Goal: Task Accomplishment & Management: Manage account settings

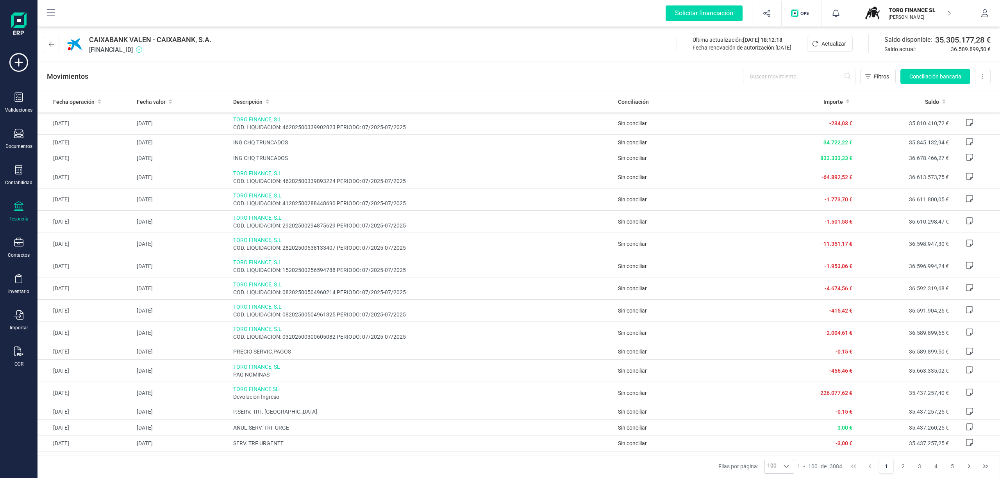
click at [909, 9] on p "TORO FINANCE SL" at bounding box center [919, 10] width 62 height 8
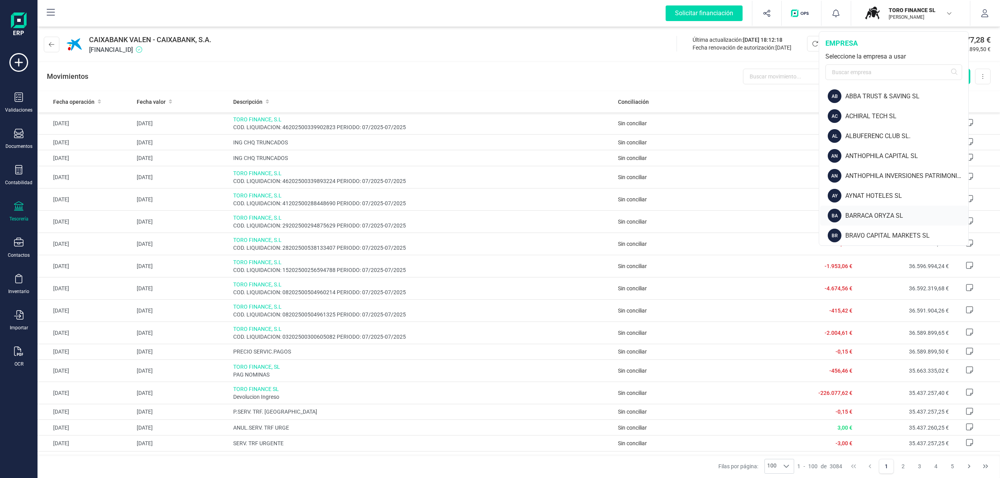
click at [879, 212] on div "BARRACA ORYZA SL" at bounding box center [906, 215] width 123 height 9
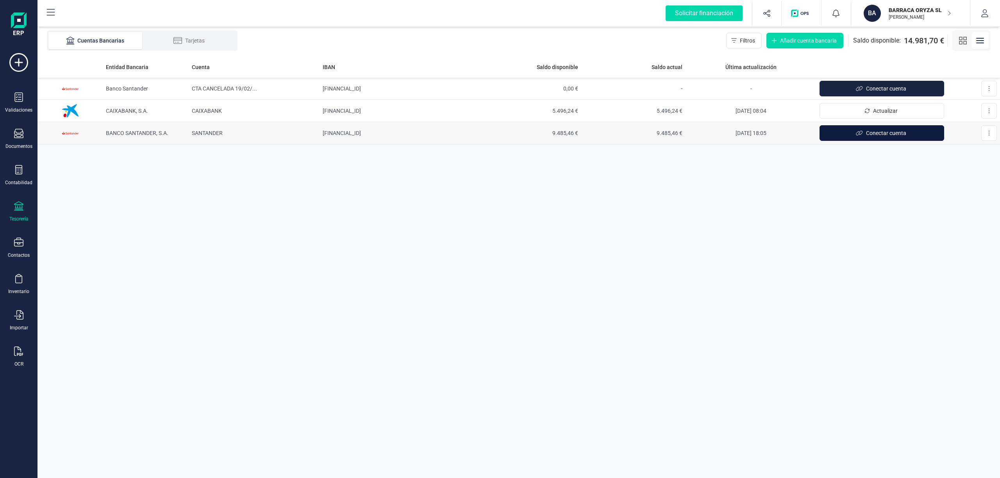
click at [877, 138] on button "Conectar cuenta" at bounding box center [881, 133] width 125 height 16
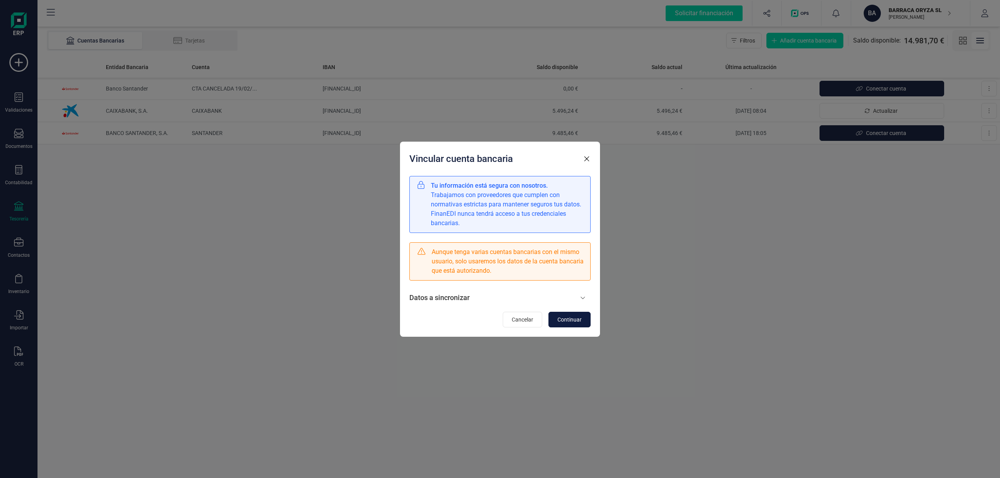
click at [562, 318] on span "Continuar" at bounding box center [569, 320] width 24 height 8
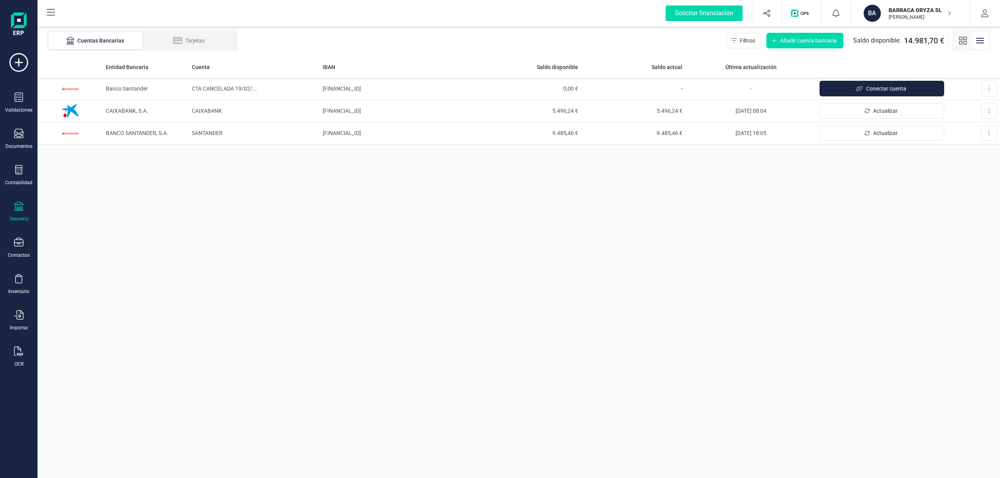
drag, startPoint x: 752, startPoint y: 261, endPoint x: 759, endPoint y: 249, distance: 13.9
click at [752, 261] on div "Entidad Bancaria Cuenta IBAN Saldo disponible Saldo actual Última actualización…" at bounding box center [518, 267] width 962 height 422
click at [360, 129] on td "[FINANCIAL_ID]" at bounding box center [397, 133] width 157 height 22
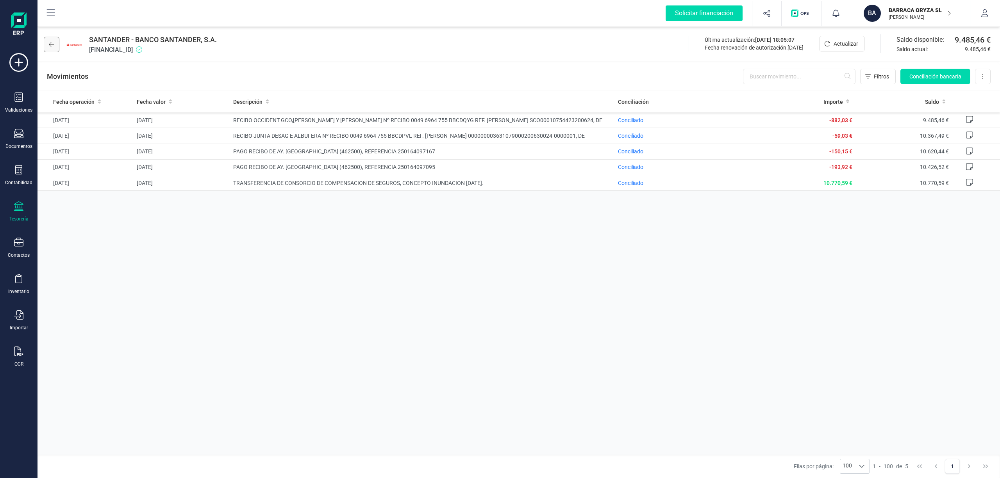
click at [54, 44] on icon at bounding box center [51, 44] width 5 height 6
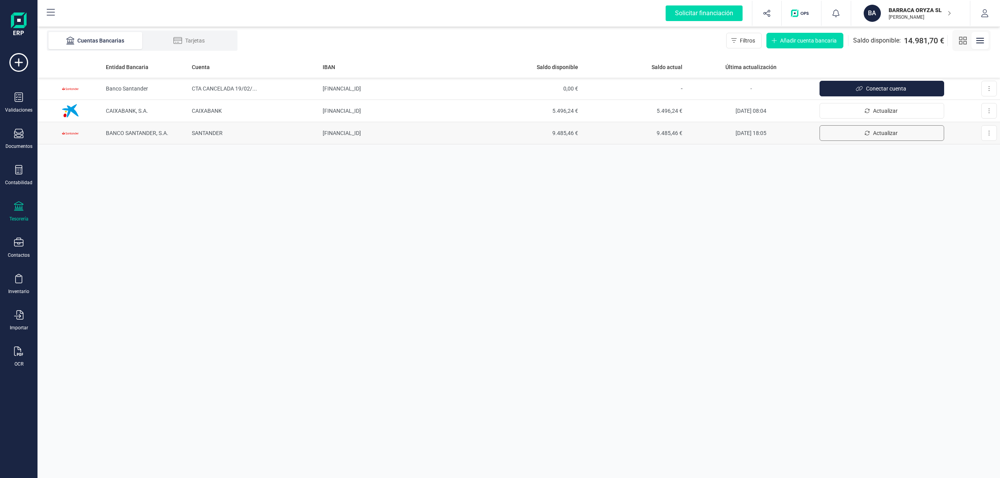
click at [875, 136] on span "Actualizar" at bounding box center [885, 133] width 25 height 8
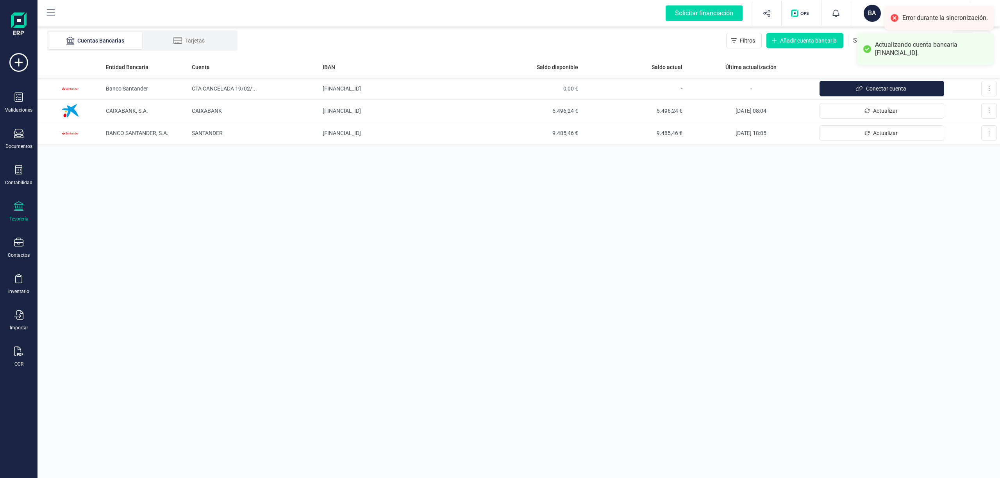
click at [919, 15] on div "Error durante la sincronización." at bounding box center [945, 18] width 86 height 8
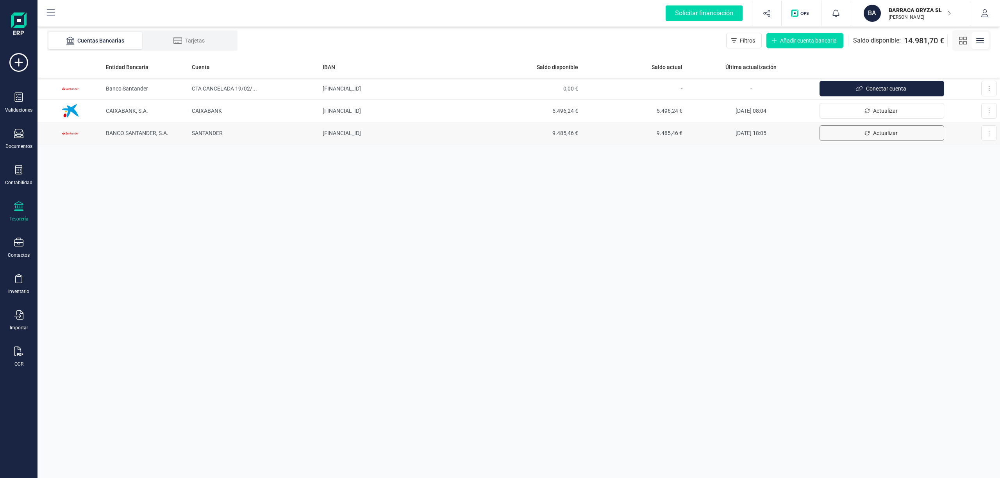
click at [880, 130] on span "Actualizar" at bounding box center [885, 133] width 25 height 8
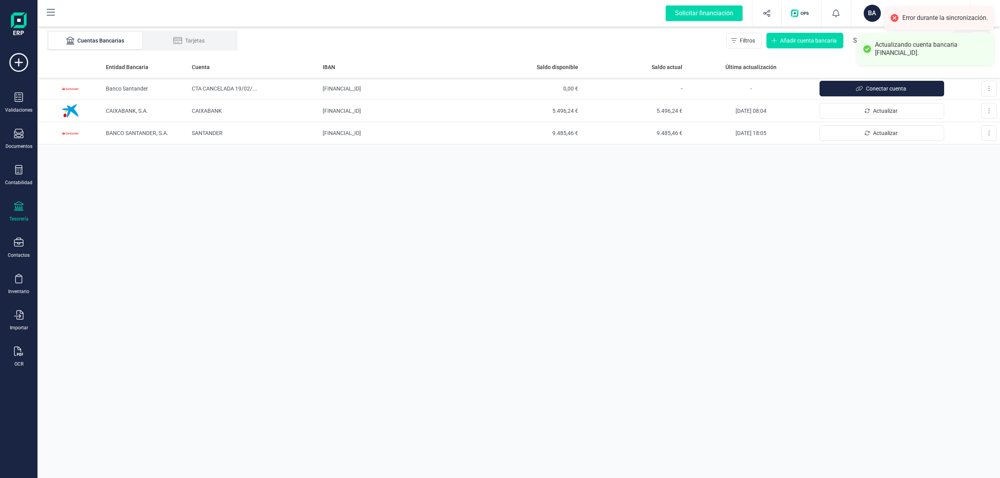
click at [908, 18] on div "Error durante la sincronización." at bounding box center [945, 18] width 86 height 8
click at [572, 132] on span "9.485,46 €" at bounding box center [529, 133] width 98 height 8
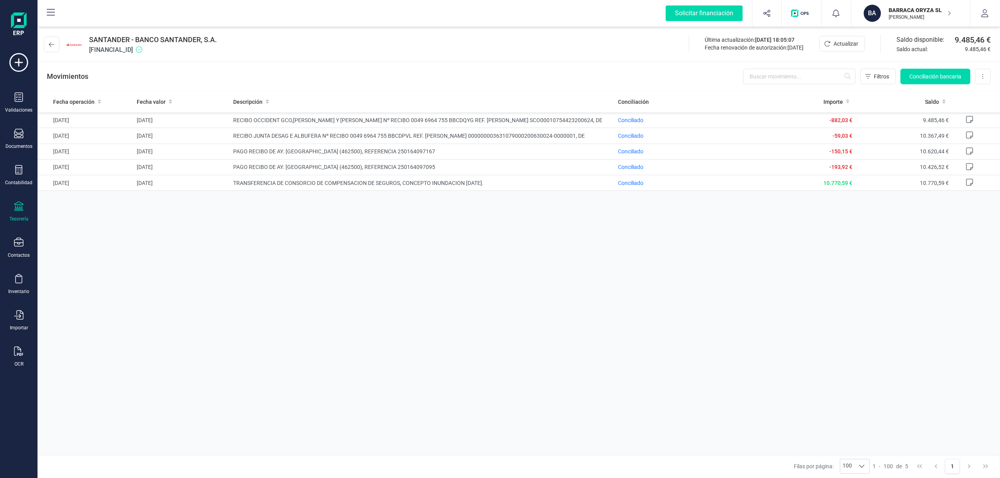
click at [899, 5] on div "BARRACA ORYZA SL JUAN NÚÑEZ RAMOS" at bounding box center [915, 13] width 60 height 17
drag, startPoint x: 418, startPoint y: 323, endPoint x: 173, endPoint y: 213, distance: 268.5
click at [403, 312] on div "Fecha operación Fecha valor Descripción Conciliación Importe Saldo 25/06/2025 2…" at bounding box center [518, 273] width 962 height 364
click at [7, 211] on div "Tesorería" at bounding box center [18, 211] width 31 height 21
click at [89, 134] on span "Cuentas bancarias" at bounding box center [93, 132] width 69 height 9
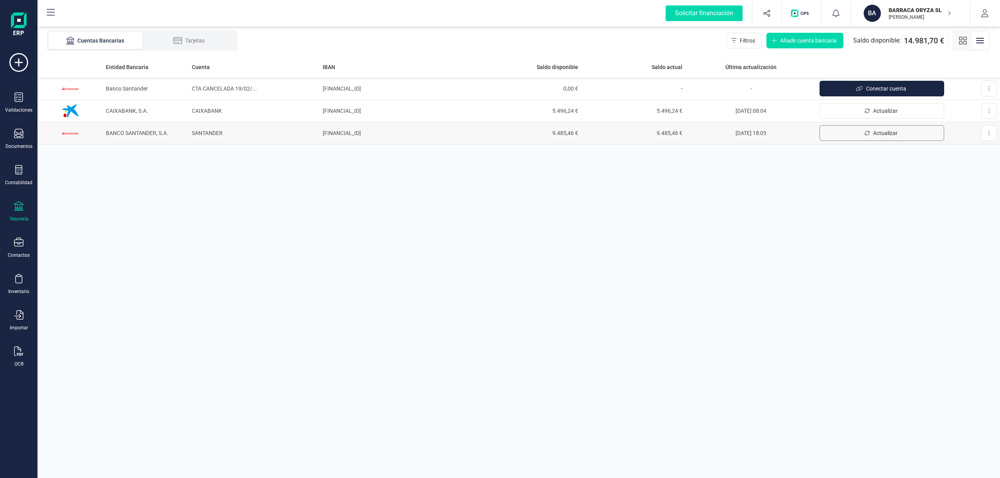
click at [882, 134] on span "Actualizar" at bounding box center [885, 133] width 25 height 8
click at [987, 134] on button at bounding box center [989, 133] width 16 height 16
click at [948, 166] on span "Desconectar cuenta" at bounding box center [965, 168] width 48 height 8
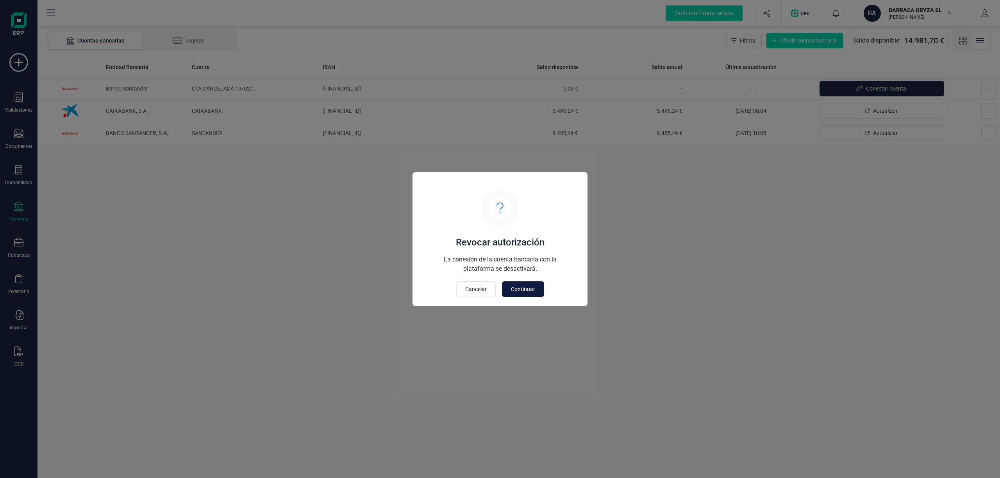
click at [525, 285] on button "Continuar" at bounding box center [523, 290] width 42 height 16
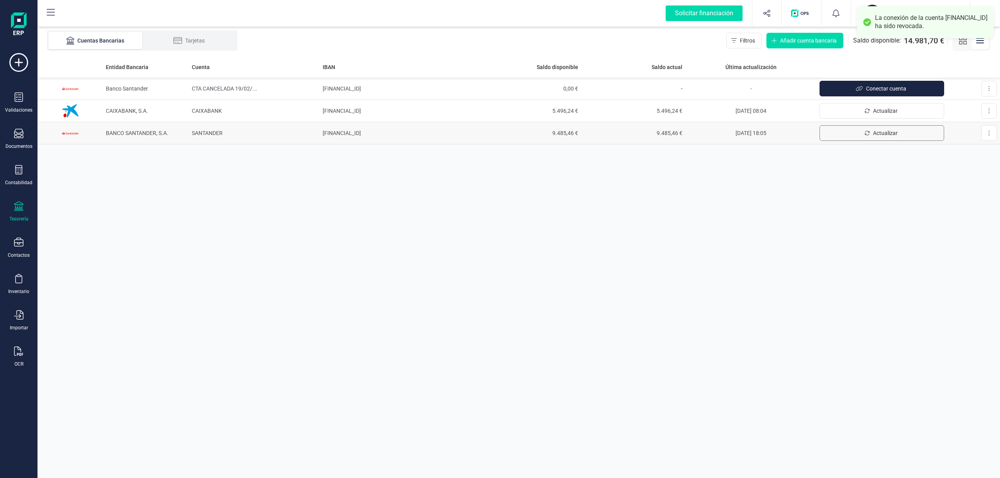
click at [878, 133] on span "Actualizar" at bounding box center [885, 133] width 25 height 8
click at [558, 136] on span "9.485,46 €" at bounding box center [529, 133] width 98 height 8
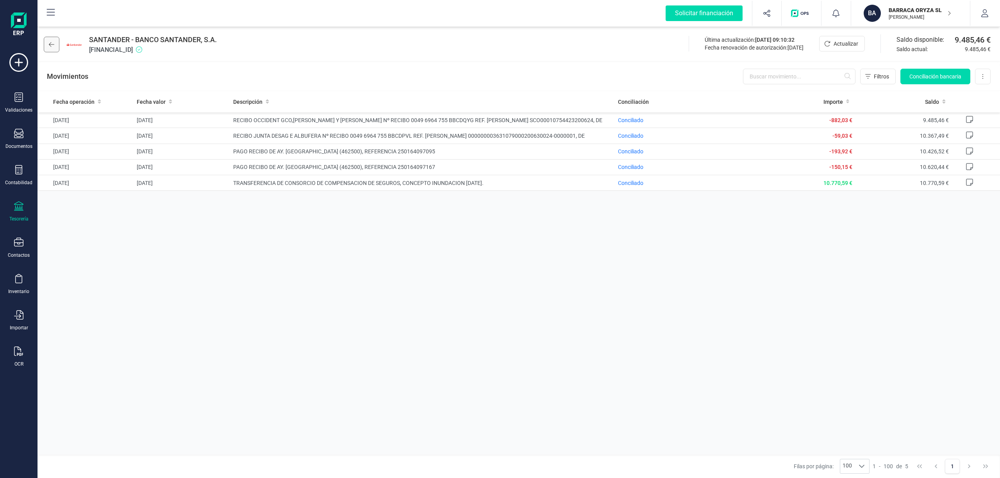
click at [49, 44] on icon at bounding box center [51, 44] width 5 height 6
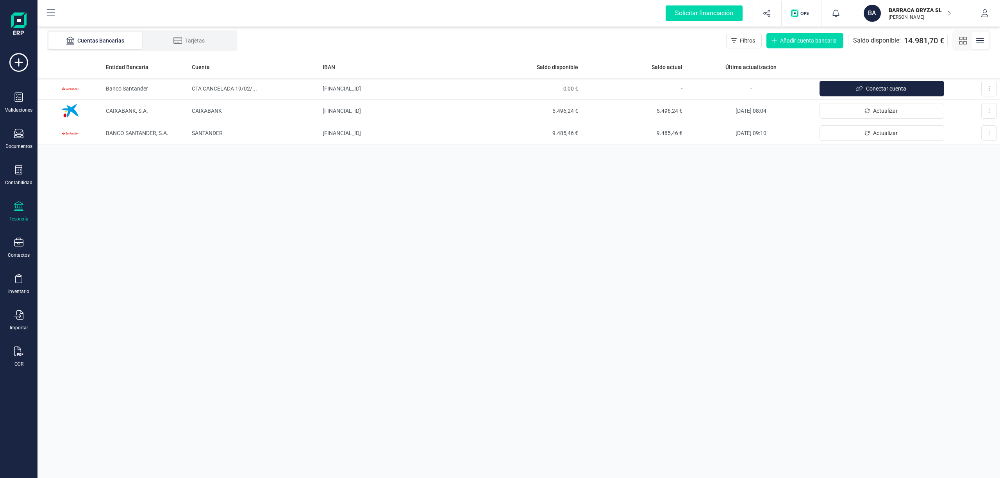
click at [909, 11] on p "BARRACA ORYZA SL" at bounding box center [919, 10] width 62 height 8
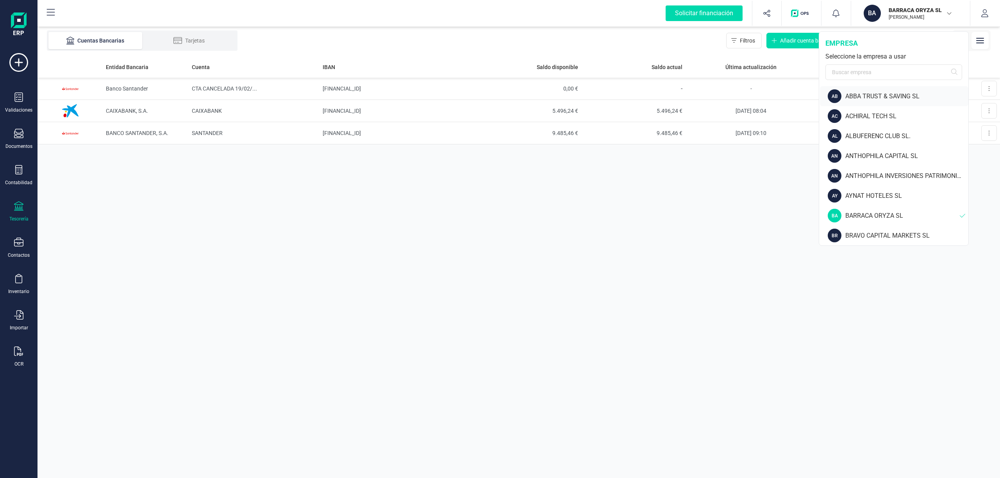
click at [878, 94] on div "ABBA TRUST & SAVING SL" at bounding box center [906, 96] width 123 height 9
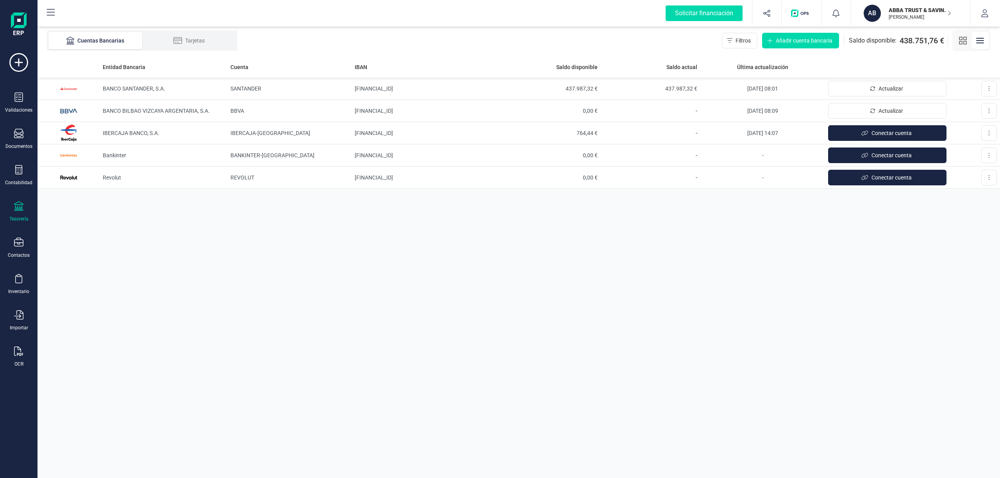
drag, startPoint x: 401, startPoint y: 112, endPoint x: 551, endPoint y: 442, distance: 363.1
click at [551, 442] on div "Entidad Bancaria Cuenta IBAN Saldo disponible Saldo actual Última actualización…" at bounding box center [518, 267] width 962 height 422
click at [884, 106] on button "Actualizar" at bounding box center [887, 111] width 118 height 16
